Goal: Transaction & Acquisition: Purchase product/service

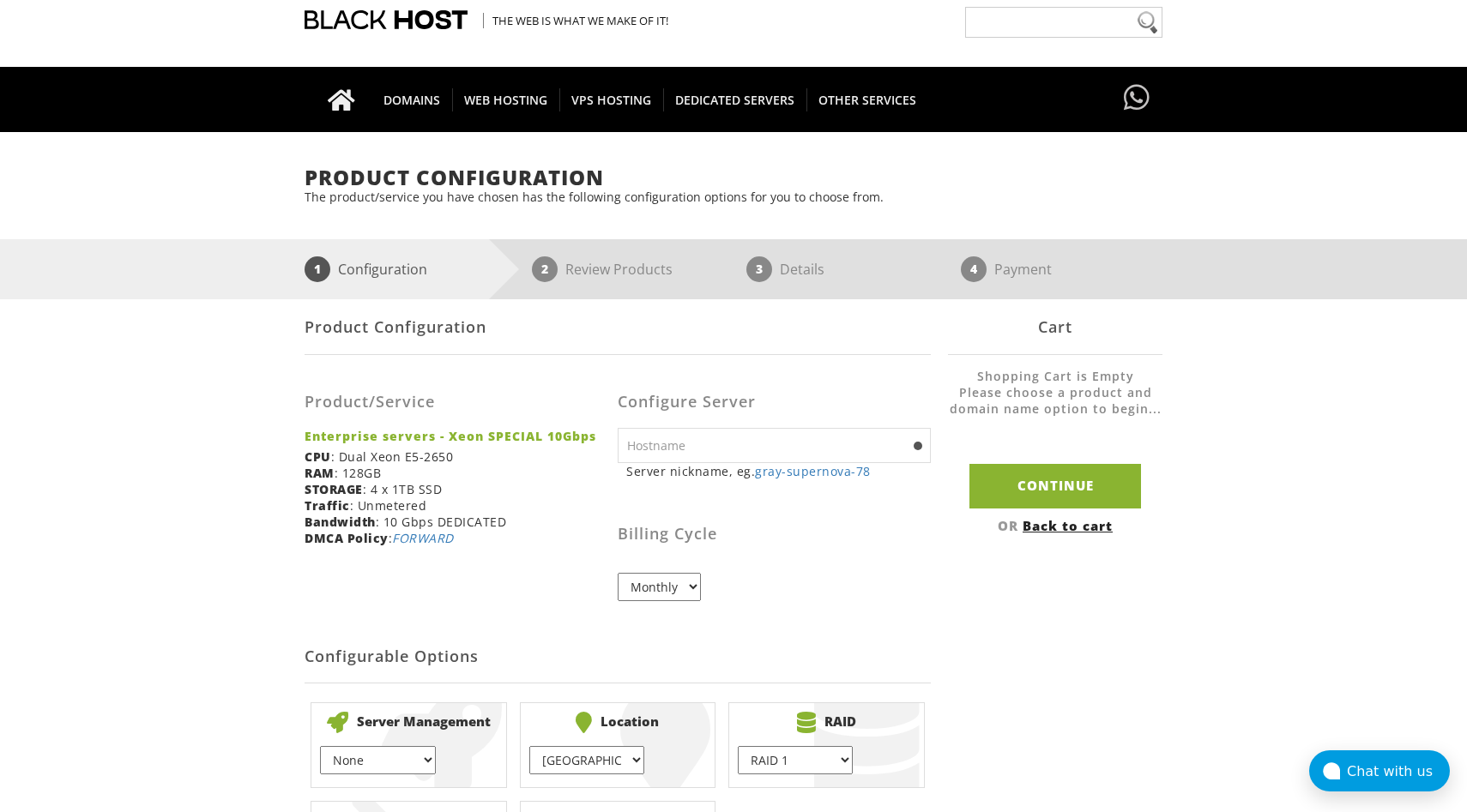
scroll to position [69, 0]
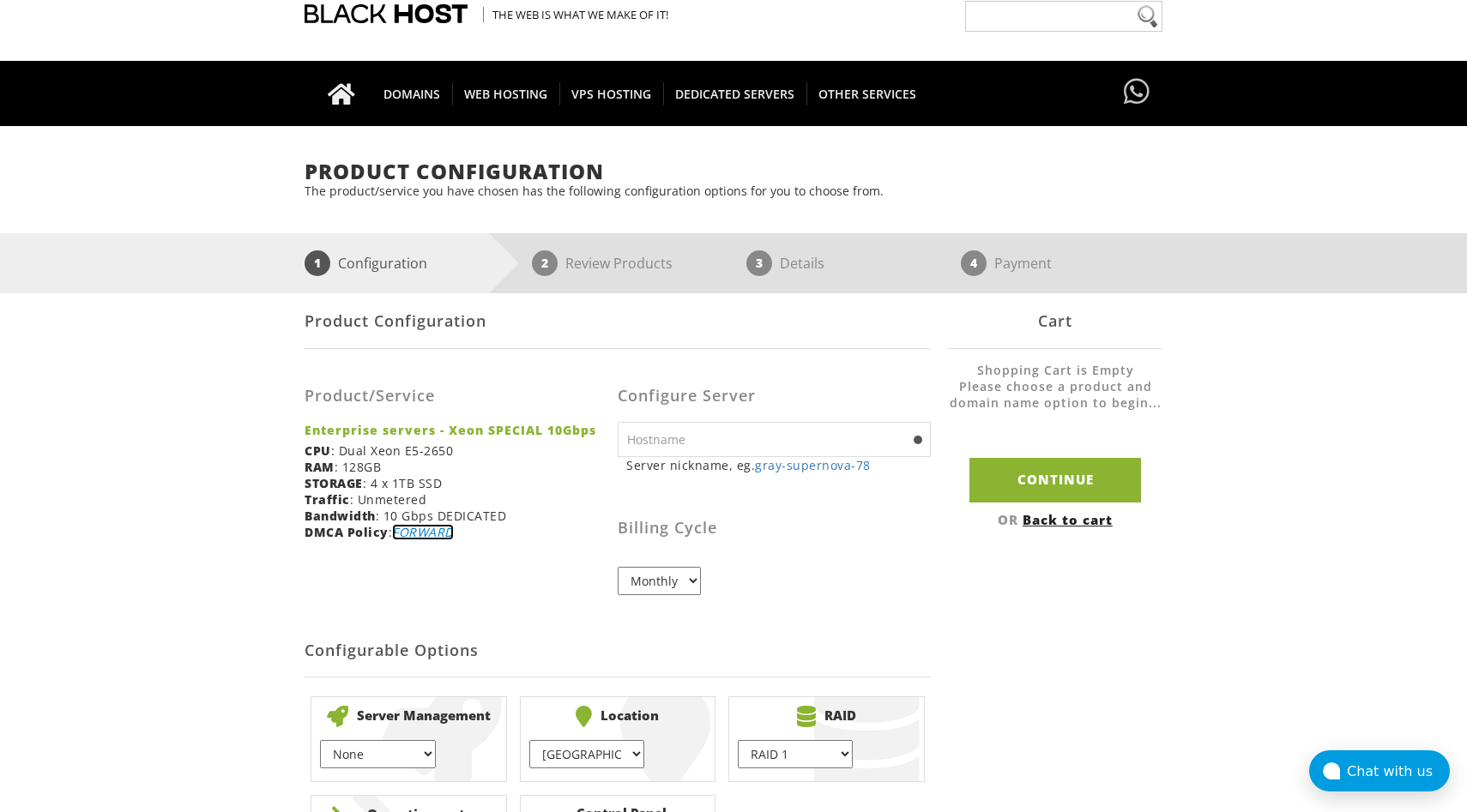
click at [435, 533] on link "FORWARD" at bounding box center [422, 532] width 62 height 17
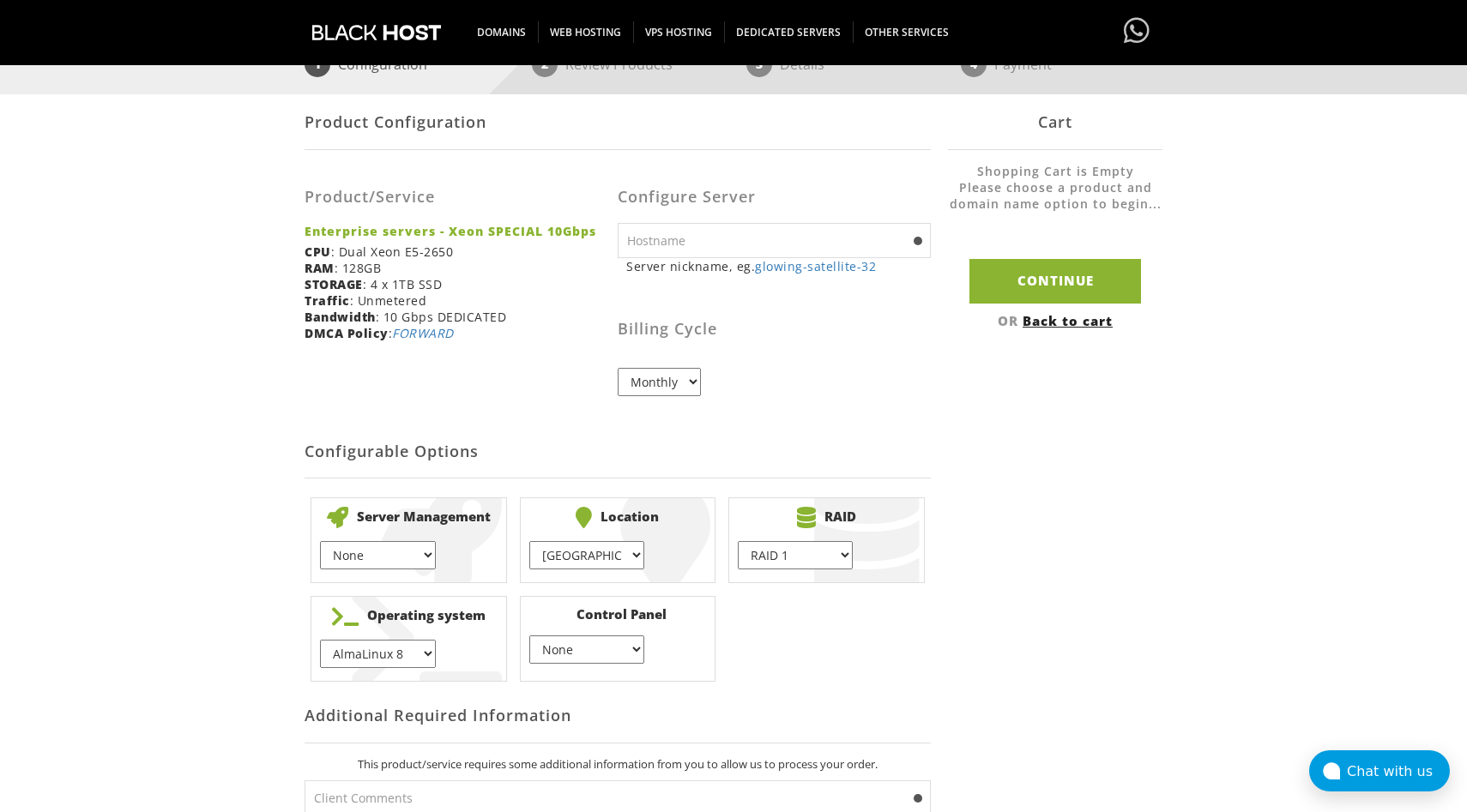
scroll to position [309, 0]
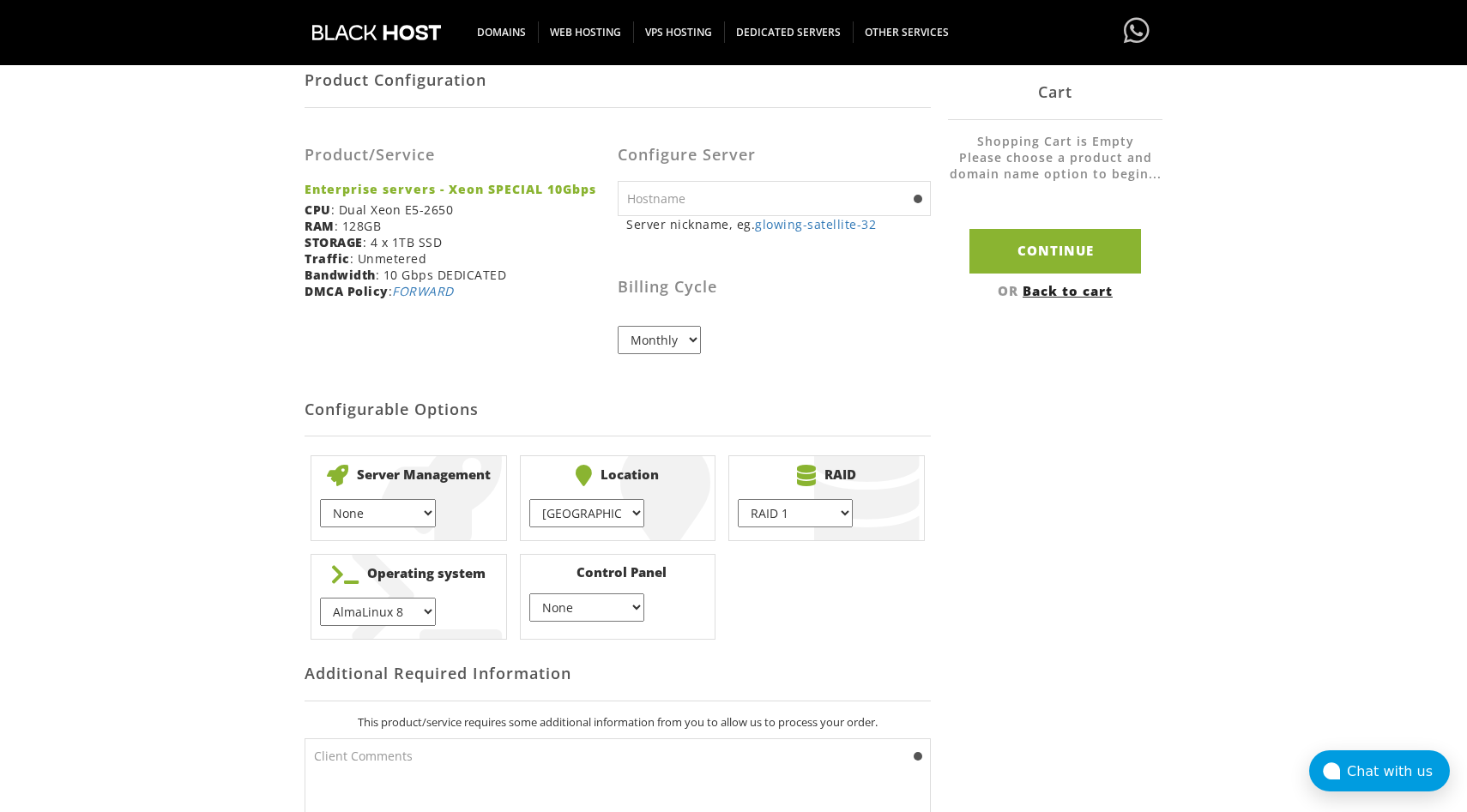
click at [521, 530] on li "Location [GEOGRAPHIC_DATA] } [GEOGRAPHIC_DATA] } [GEOGRAPHIC_DATA] } [GEOGRAPHI…" at bounding box center [618, 498] width 197 height 86
click at [564, 528] on li "Location [GEOGRAPHIC_DATA] } [GEOGRAPHIC_DATA] } [GEOGRAPHIC_DATA] } [GEOGRAPHI…" at bounding box center [618, 498] width 197 height 86
click at [574, 512] on select "Amsterdam } Vienna } Madrid } London } Chicago }" at bounding box center [587, 513] width 115 height 29
select select "1183"
click at [529, 499] on select "Amsterdam } Vienna } Madrid } London } Chicago }" at bounding box center [587, 513] width 115 height 29
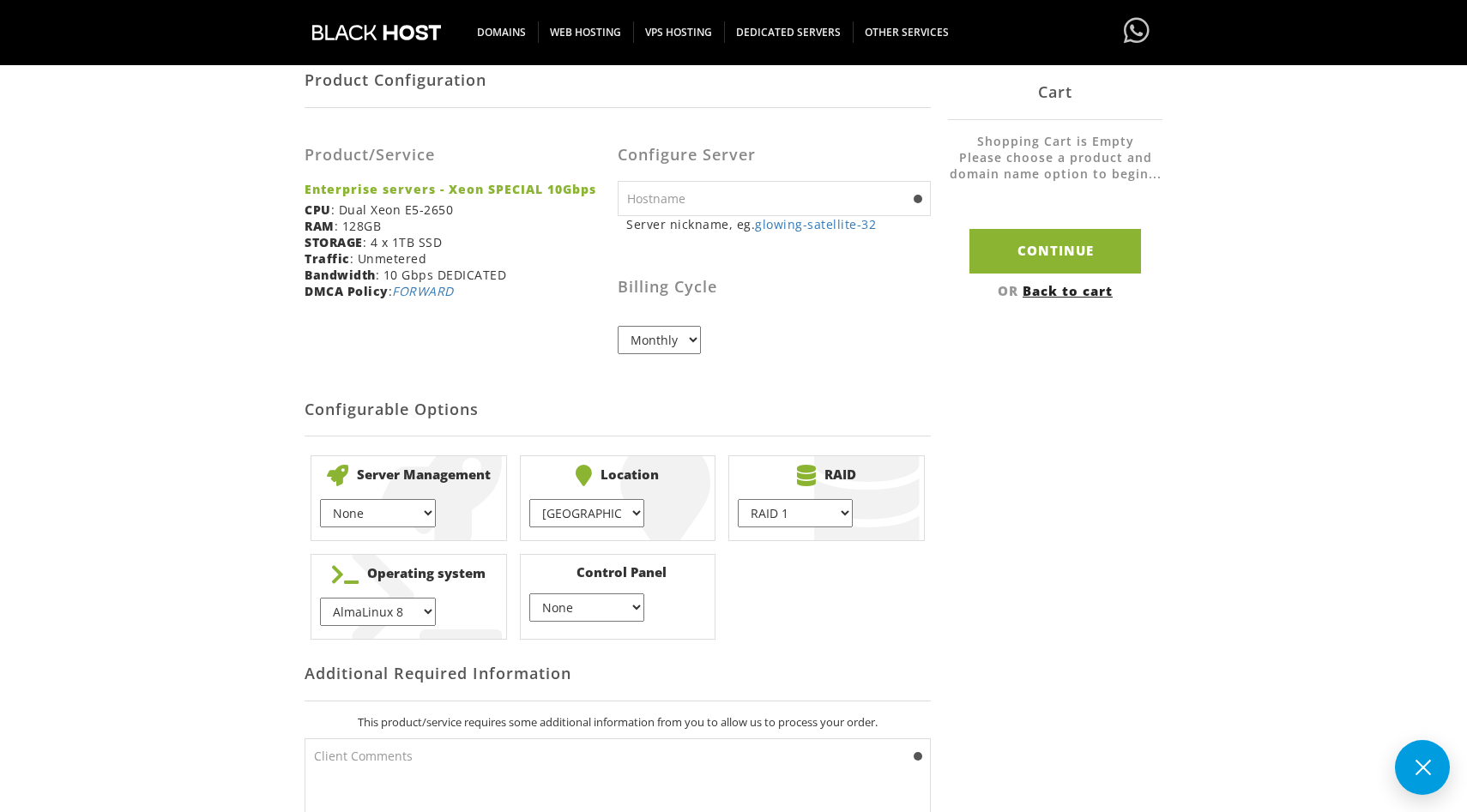
click at [410, 515] on select "None } 1 hour } 2 hours }" at bounding box center [377, 513] width 115 height 29
click at [320, 499] on select "None } 1 hour } 2 hours }" at bounding box center [377, 513] width 115 height 29
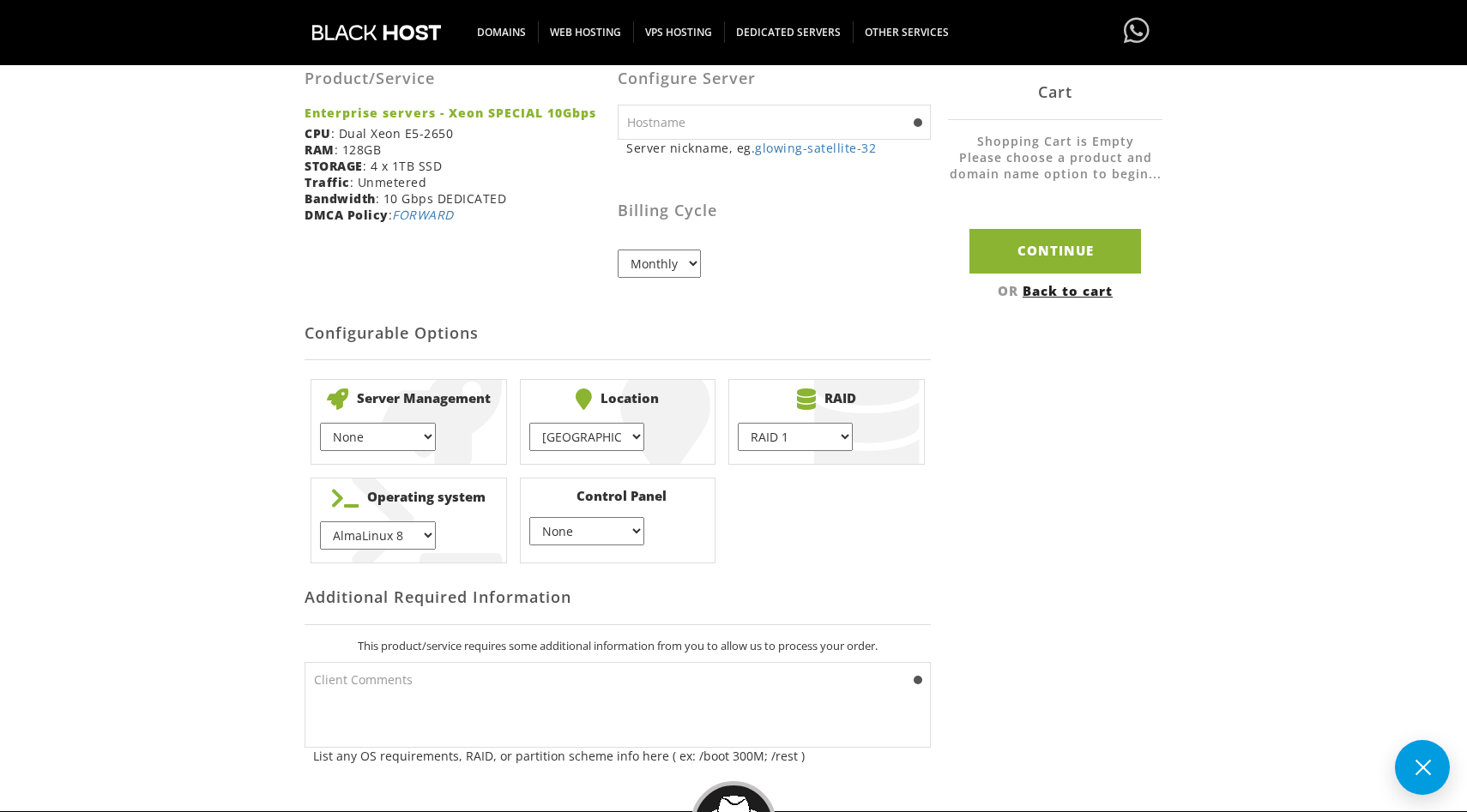
scroll to position [407, 0]
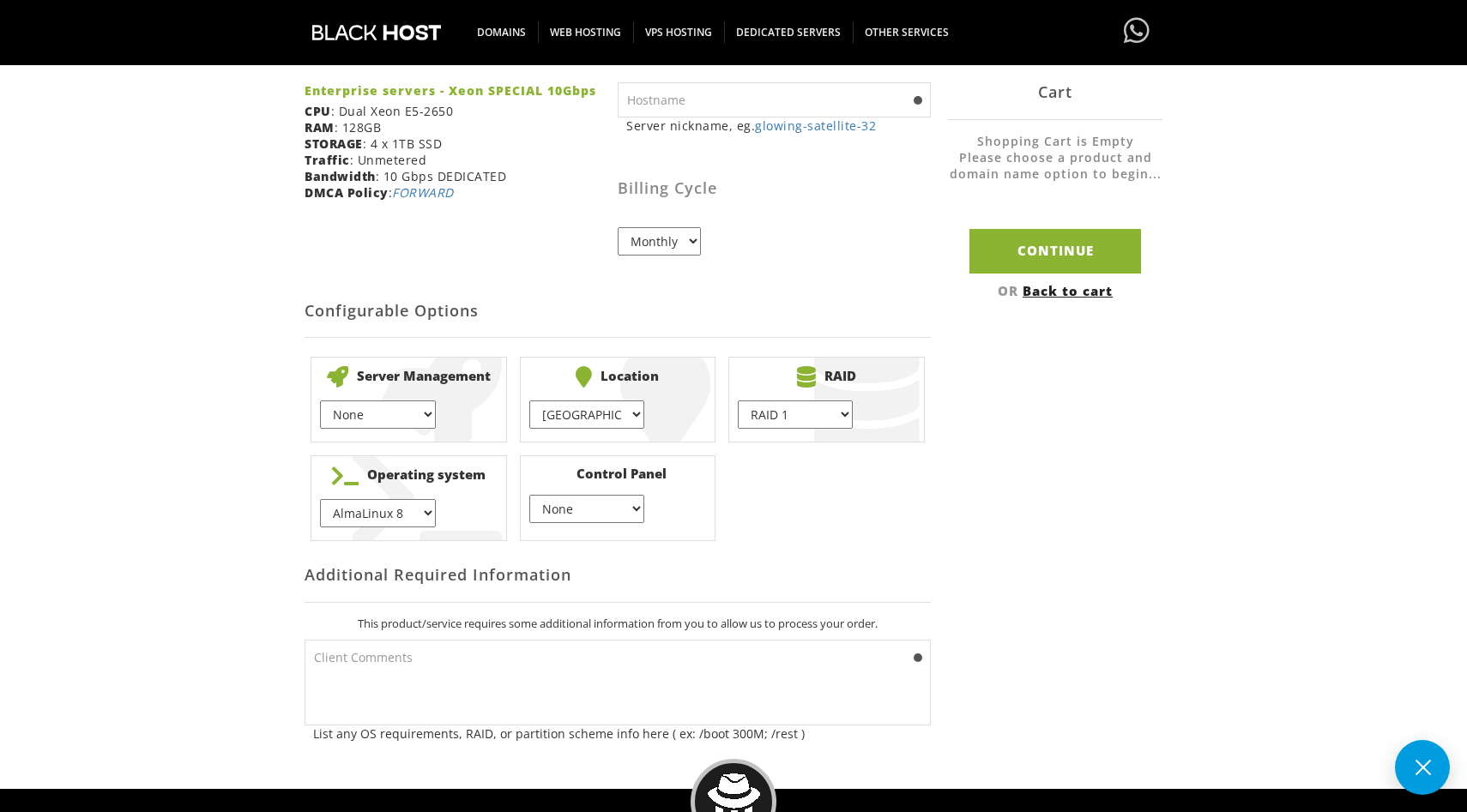
click at [370, 520] on select "AlmaLinux 8 } AlmaLinux 9 } AlmaLinux 10 } Rocky Linux 8 } Rocky Linux 9 } Cent…" at bounding box center [377, 513] width 115 height 29
select select "1174"
click at [320, 499] on select "AlmaLinux 8 } AlmaLinux 9 } AlmaLinux 10 } Rocky Linux 8 } Rocky Linux 9 } Cent…" at bounding box center [377, 513] width 115 height 29
click at [605, 509] on select "None } Virtualmin } Cpanel } DirectAdmin }" at bounding box center [587, 509] width 115 height 29
click at [529, 495] on select "None } Virtualmin } Cpanel } DirectAdmin }" at bounding box center [587, 509] width 115 height 29
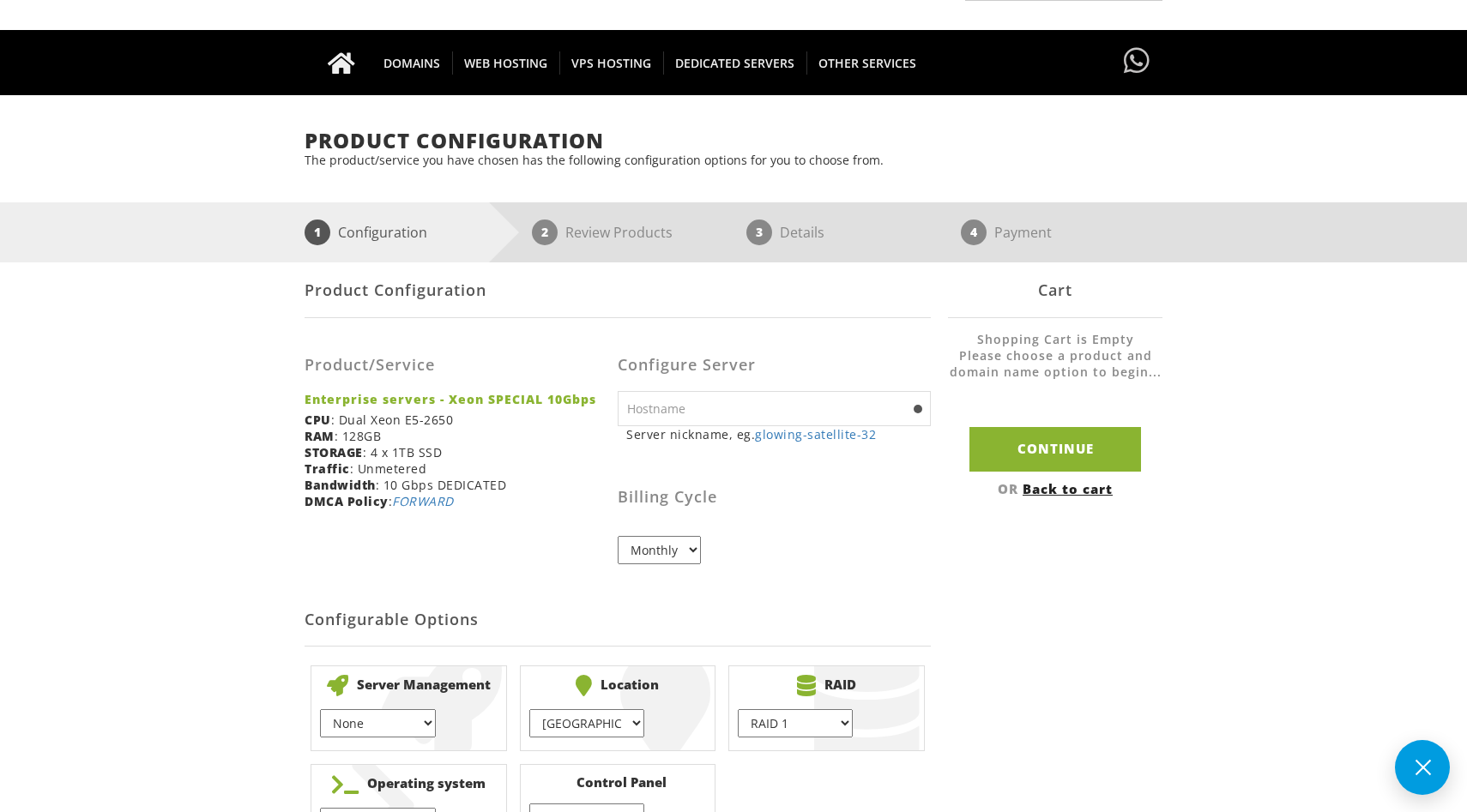
scroll to position [116, 0]
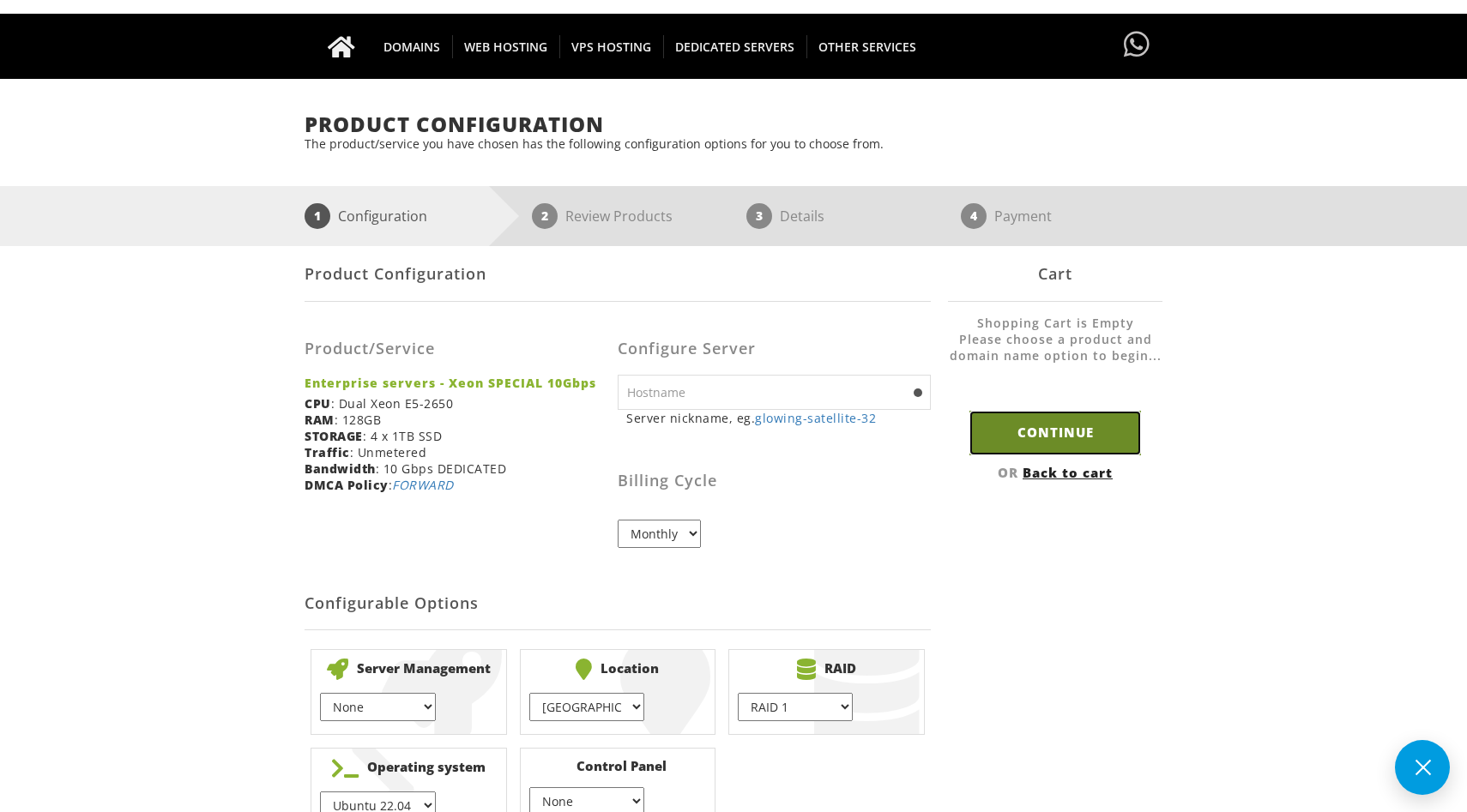
click at [1012, 424] on input "Continue" at bounding box center [1055, 432] width 172 height 43
type input "glowing-satellite-32"
